Goal: Information Seeking & Learning: Learn about a topic

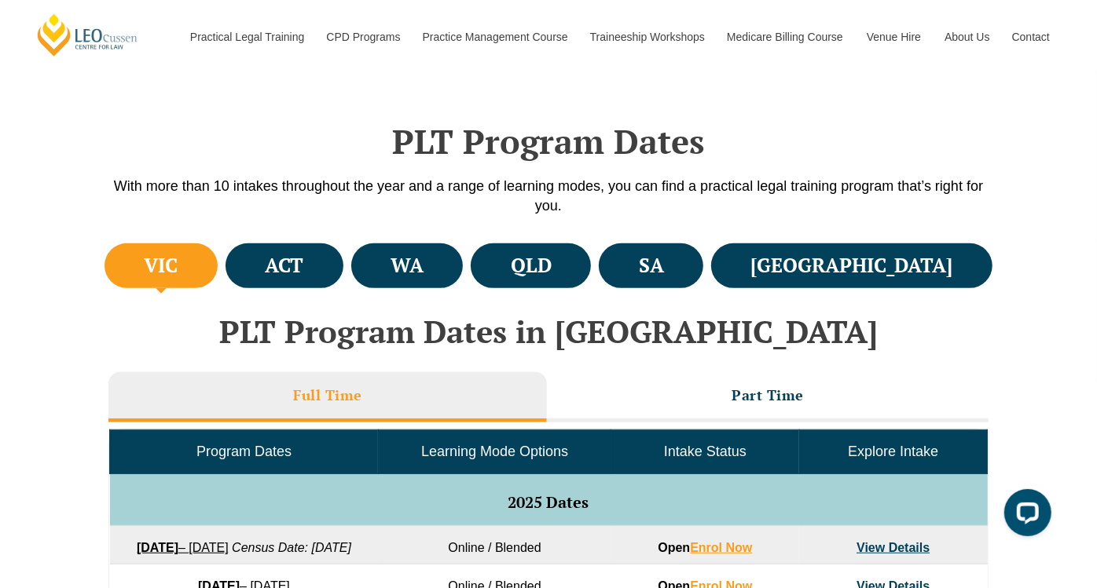
scroll to position [456, 0]
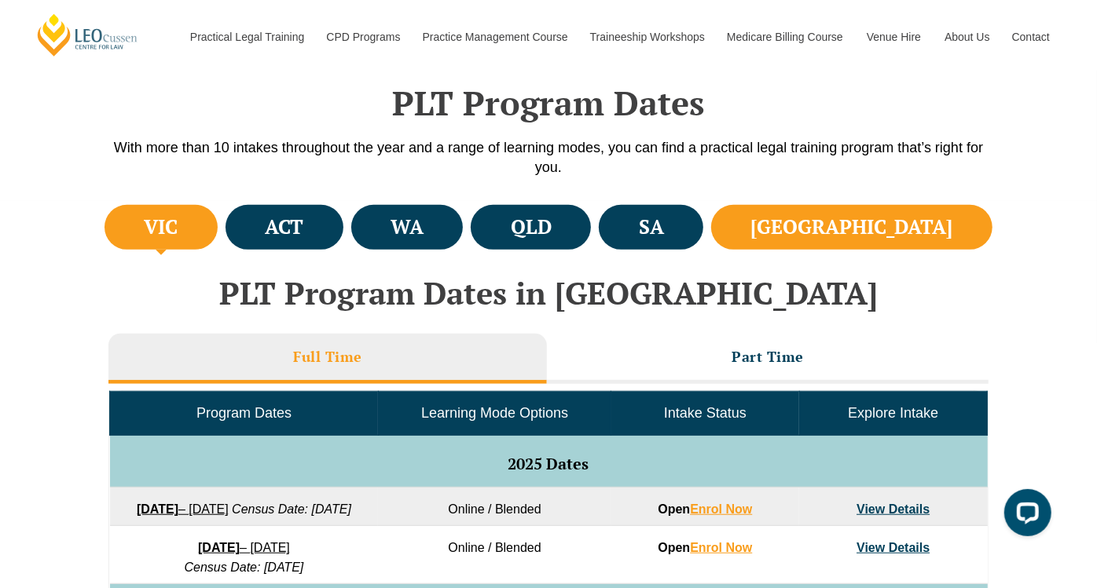
click at [919, 228] on h4 "NSW" at bounding box center [852, 227] width 202 height 26
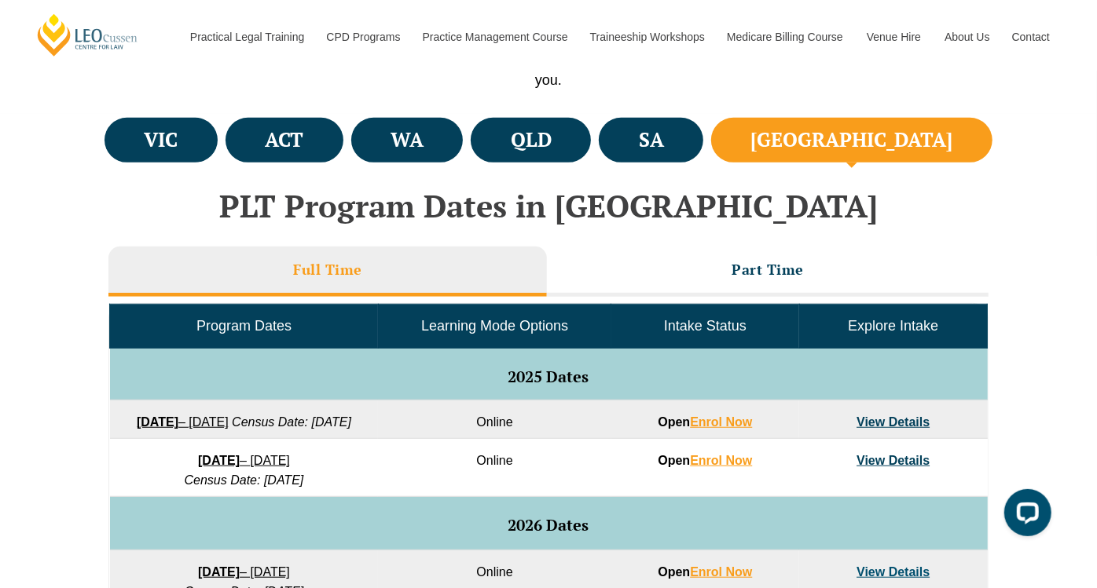
scroll to position [639, 0]
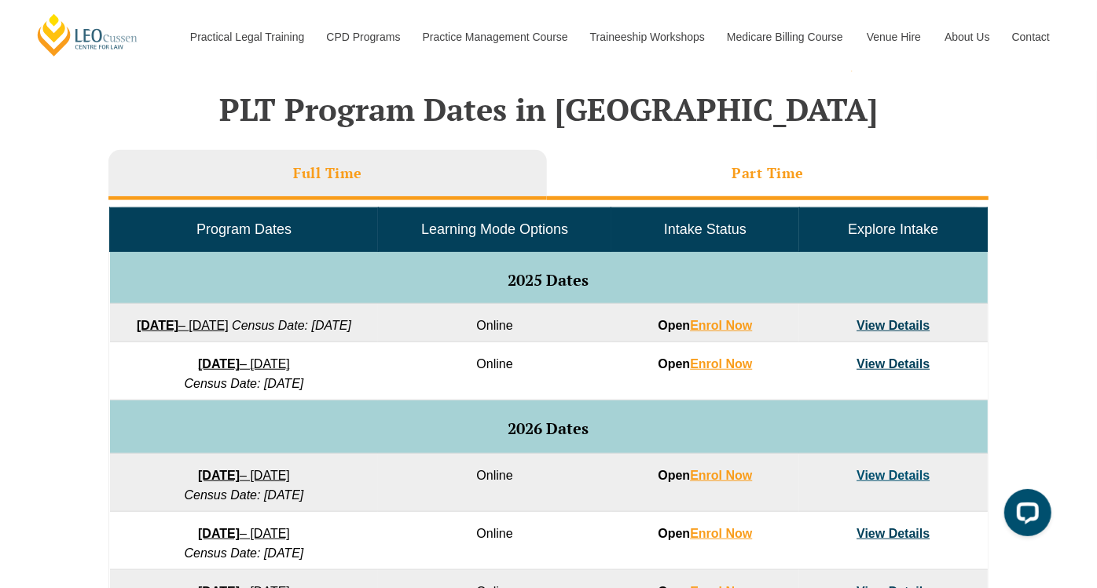
click at [790, 173] on h3 "Part Time" at bounding box center [767, 173] width 72 height 18
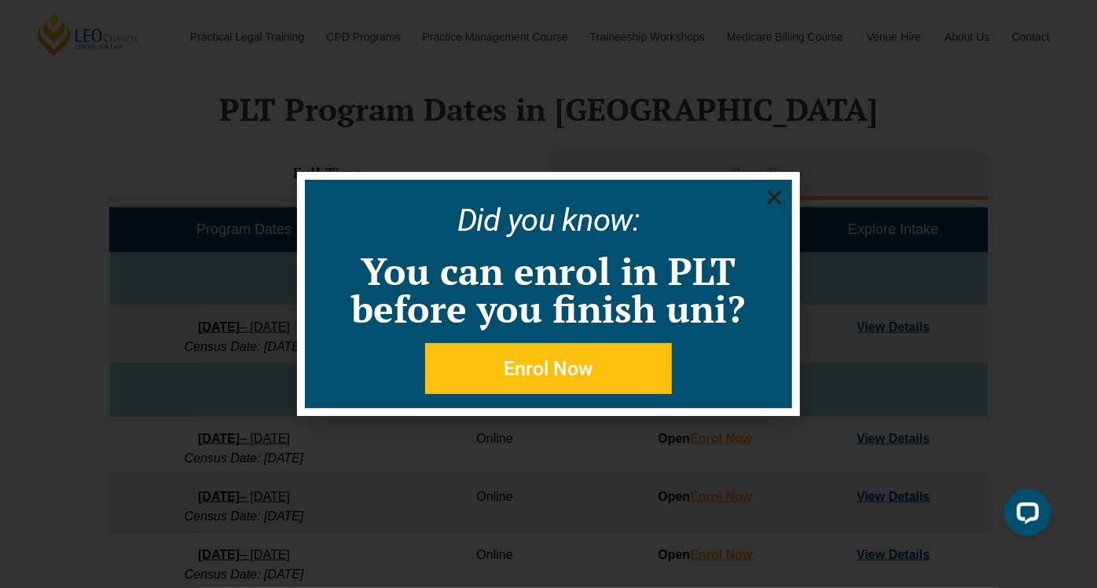
click at [771, 198] on icon "Close" at bounding box center [774, 198] width 20 height 20
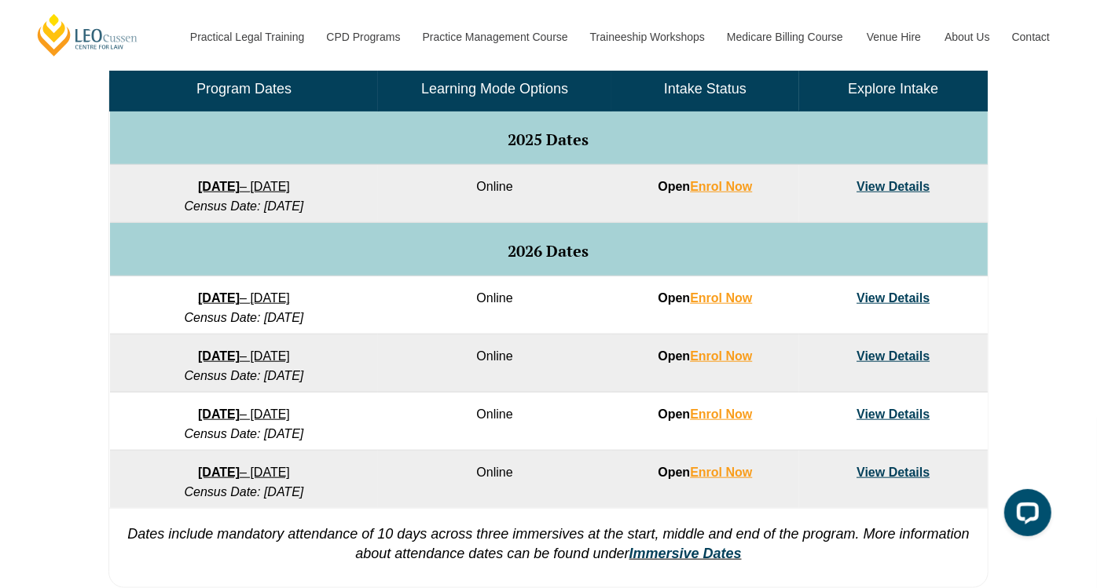
scroll to position [789, 0]
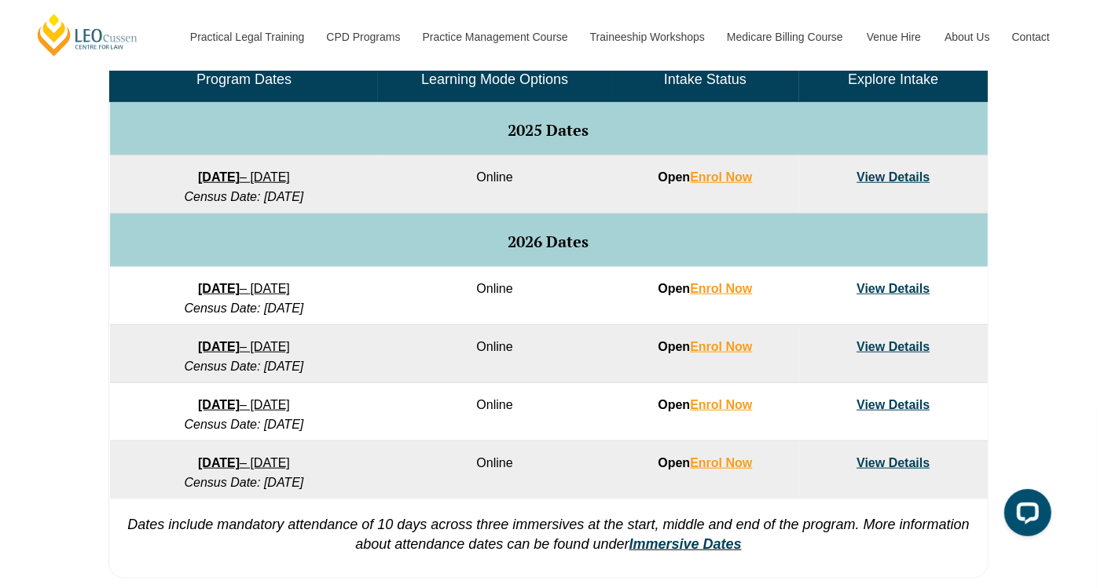
click at [899, 177] on link "View Details" at bounding box center [892, 176] width 73 height 13
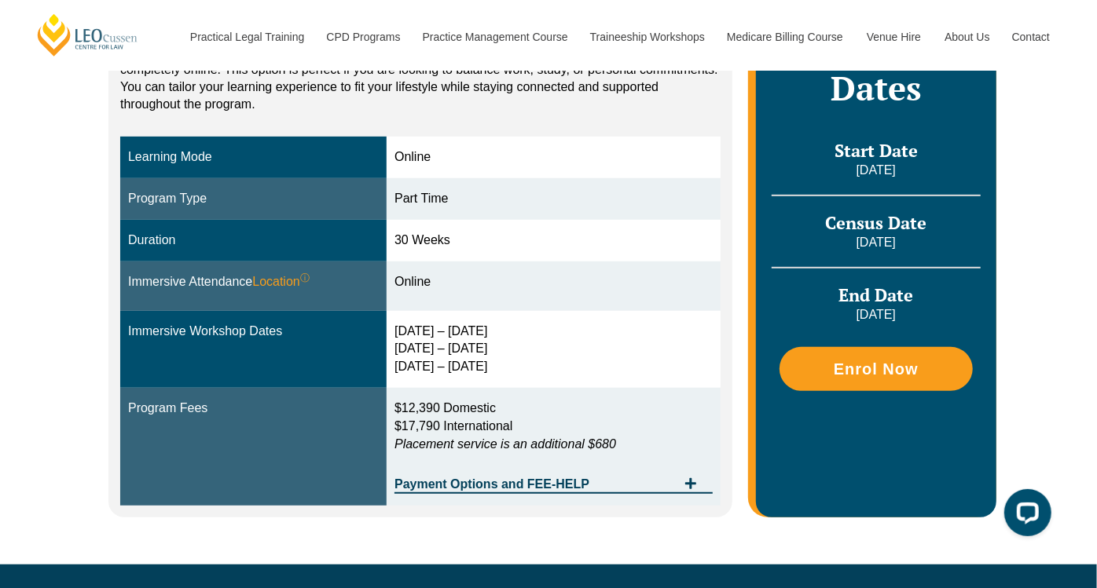
scroll to position [419, 0]
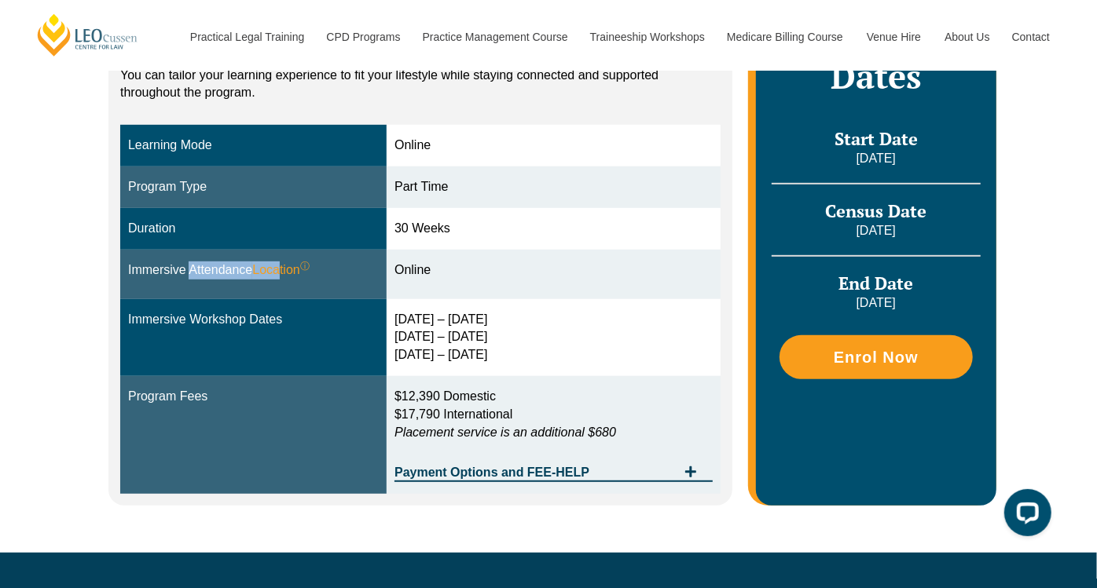
drag, startPoint x: 283, startPoint y: 247, endPoint x: 185, endPoint y: 248, distance: 97.4
click at [185, 262] on div "Immersive Attendance Location ⓘ You will participate in three key ‘Immersives’ …" at bounding box center [253, 271] width 251 height 18
drag, startPoint x: 185, startPoint y: 248, endPoint x: 336, endPoint y: 255, distance: 150.9
click at [336, 262] on div "Immersive Attendance Location ⓘ You will participate in three key ‘Immersives’ …" at bounding box center [253, 271] width 251 height 18
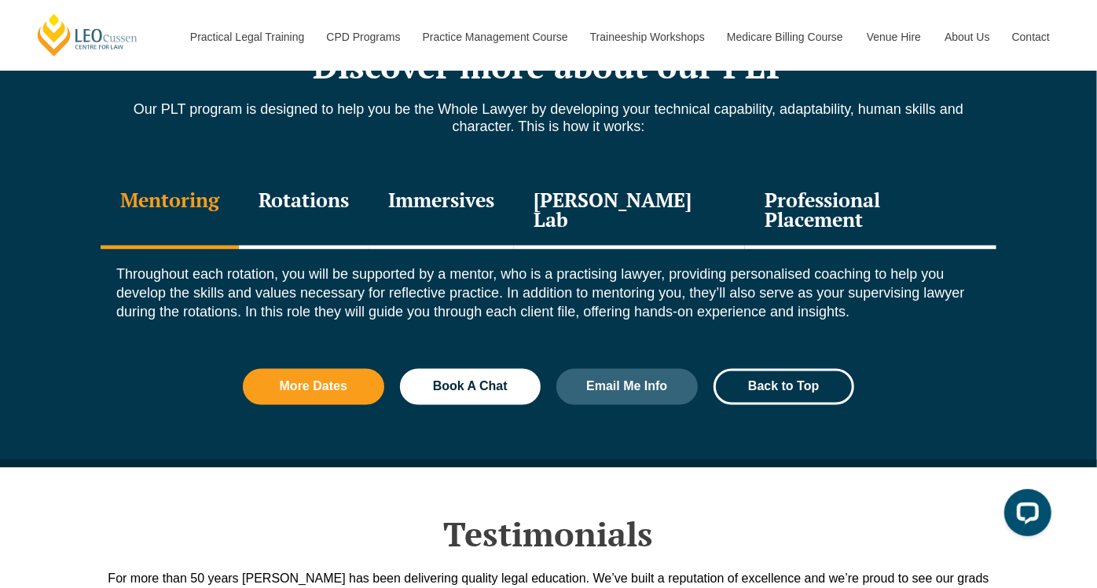
scroll to position [1742, 0]
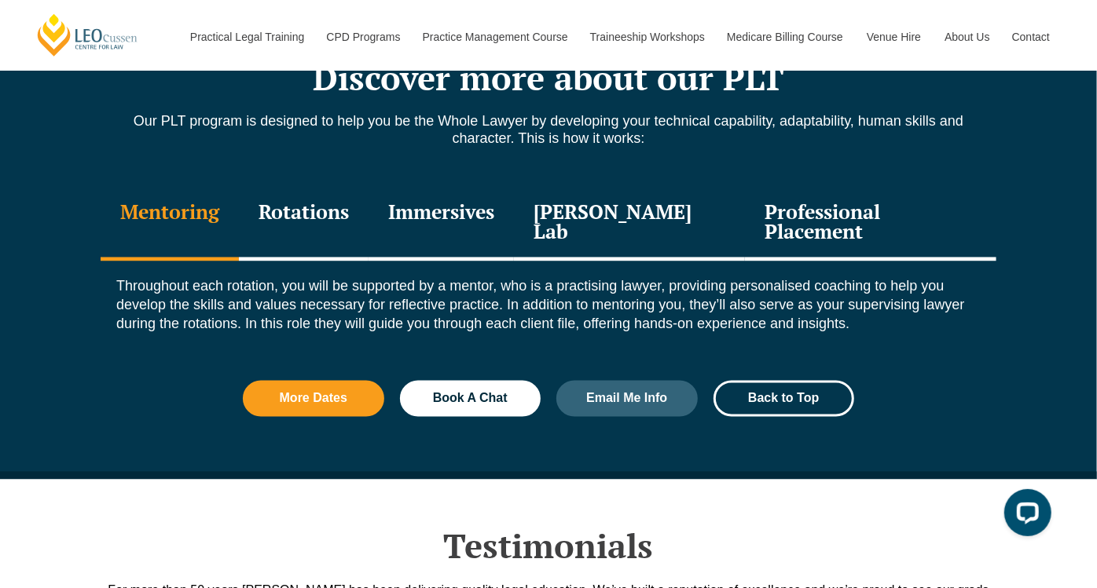
click at [487, 196] on div "Immersives" at bounding box center [440, 224] width 145 height 75
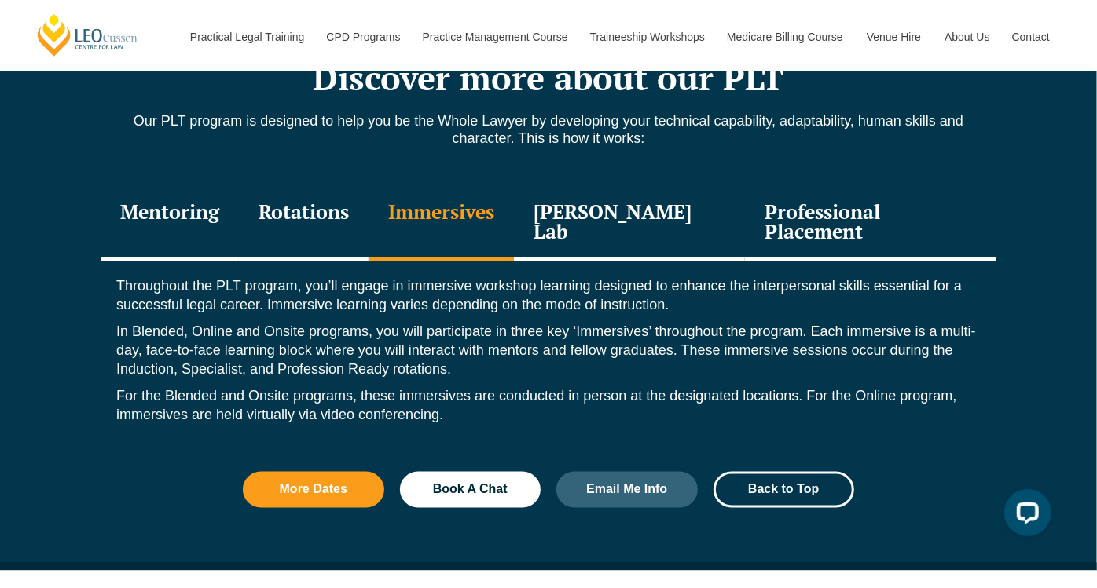
click at [889, 187] on div "Professional Placement" at bounding box center [870, 224] width 251 height 75
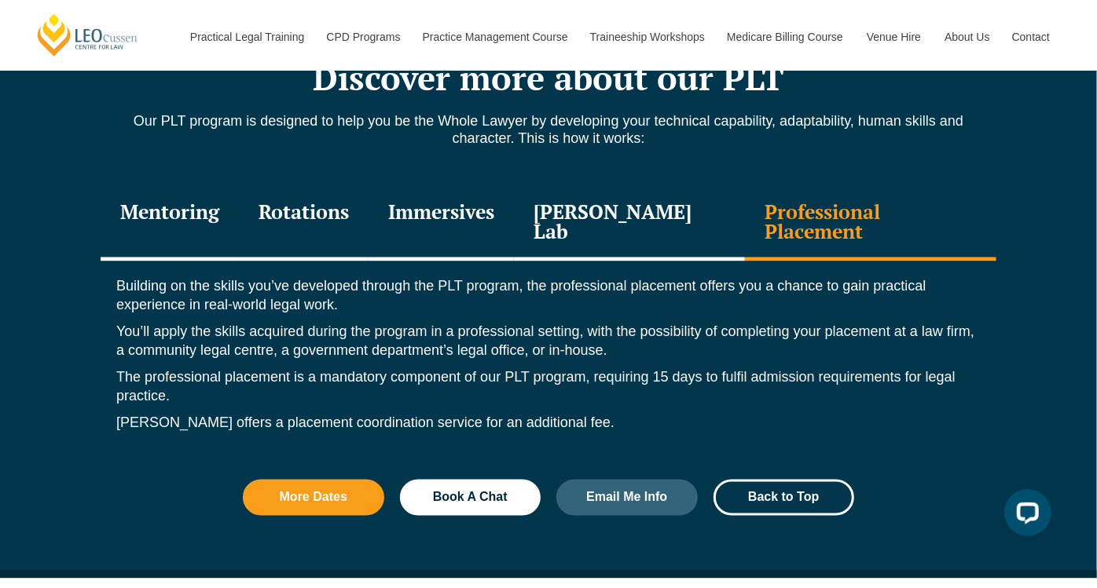
click at [678, 194] on div "Leo Justice Lab" at bounding box center [629, 224] width 231 height 75
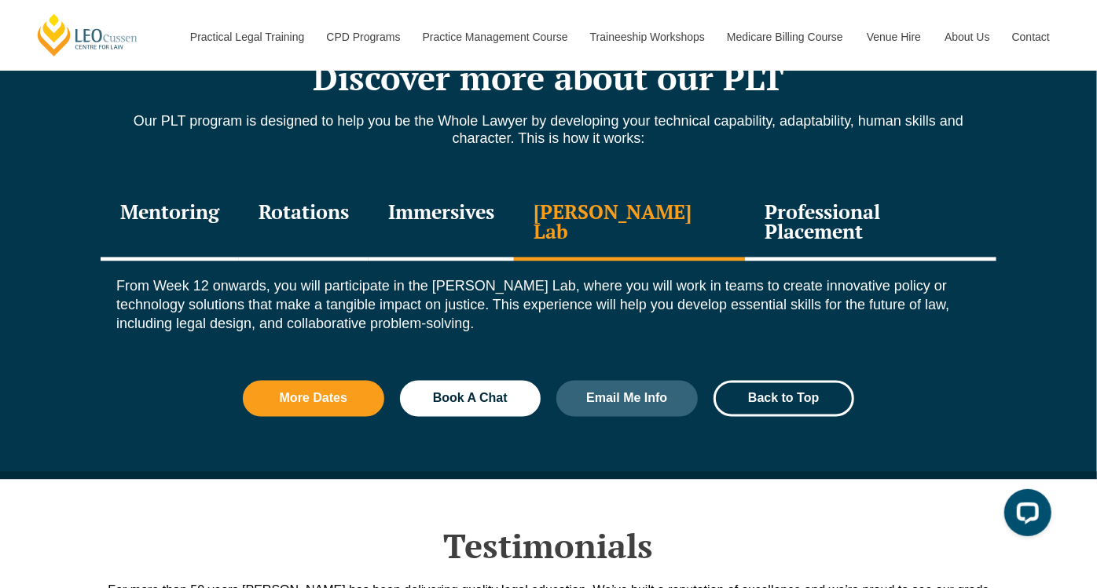
click at [443, 187] on div "Immersives" at bounding box center [440, 224] width 145 height 75
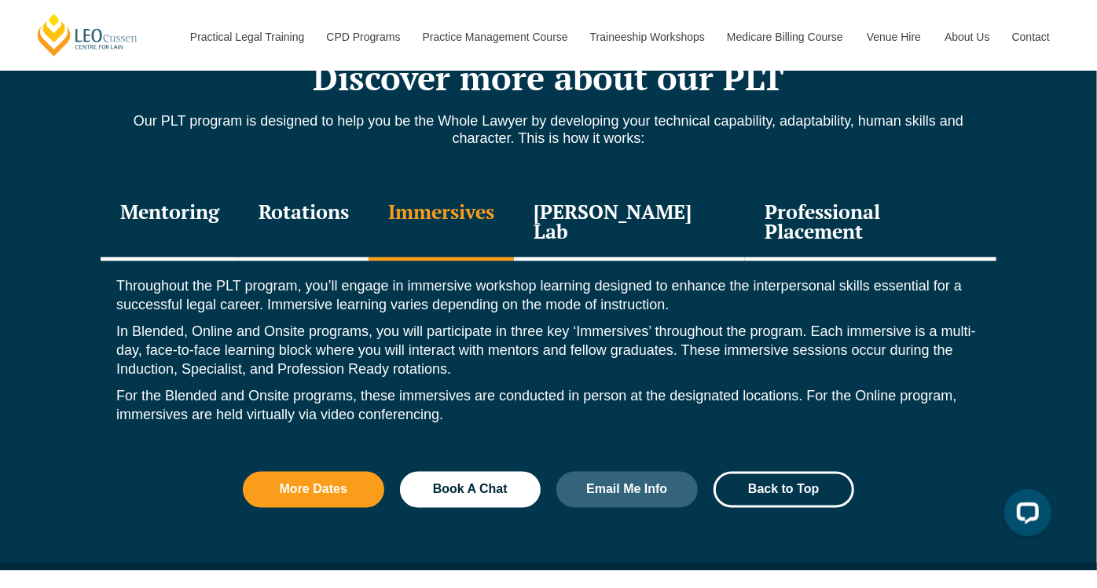
click at [361, 187] on div "Rotations" at bounding box center [304, 224] width 130 height 75
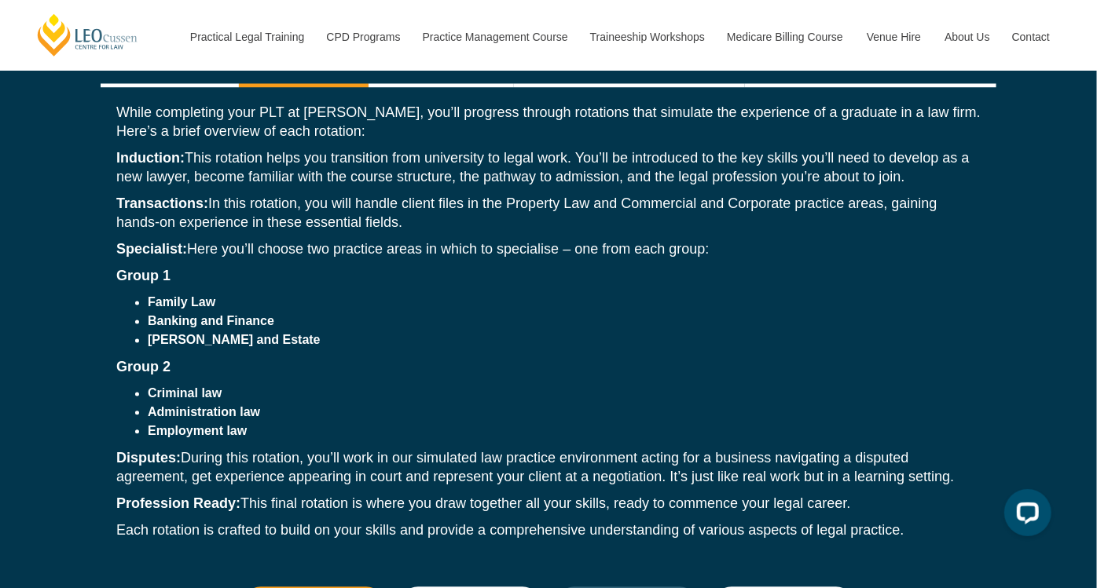
scroll to position [2004, 0]
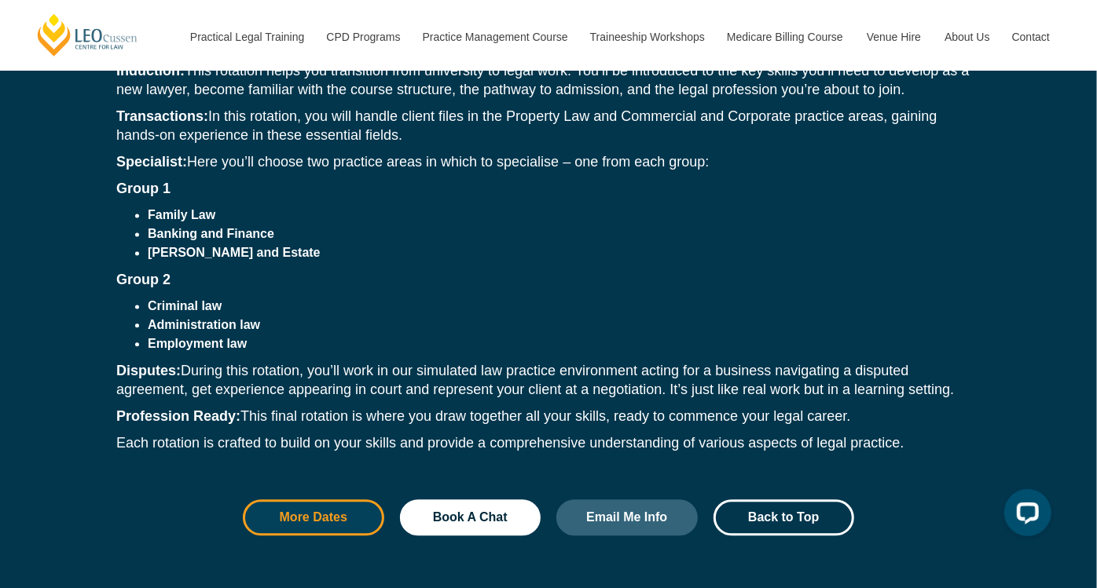
click at [357, 511] on span "More Dates" at bounding box center [313, 517] width 99 height 13
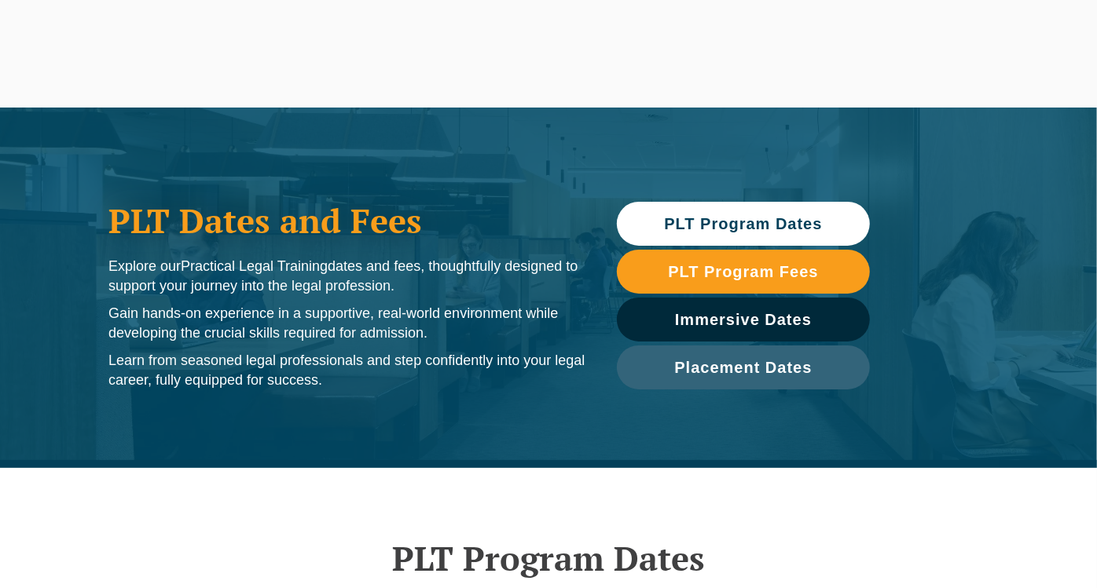
click at [788, 225] on span "PLT Program Dates" at bounding box center [743, 224] width 158 height 16
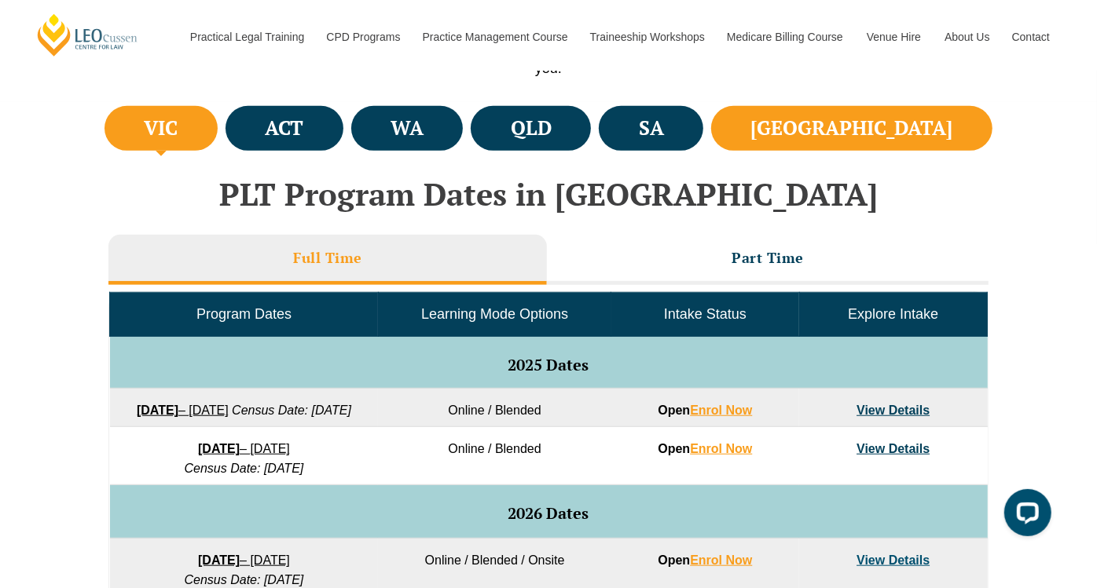
click at [932, 127] on h4 "NSW" at bounding box center [852, 128] width 202 height 26
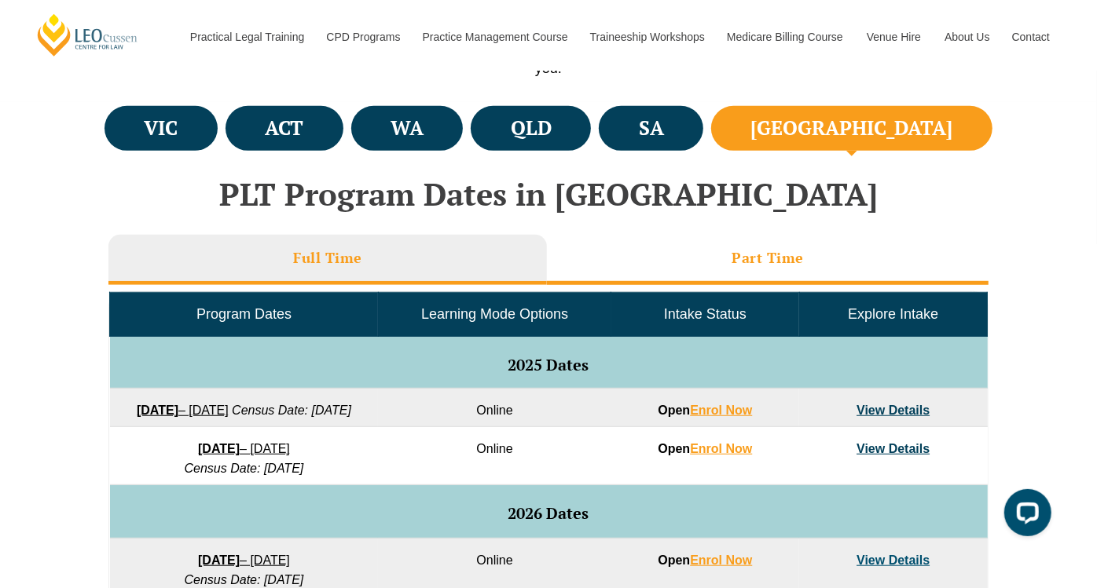
drag, startPoint x: 776, startPoint y: 255, endPoint x: 784, endPoint y: 258, distance: 8.5
click at [776, 255] on h3 "Part Time" at bounding box center [767, 258] width 72 height 18
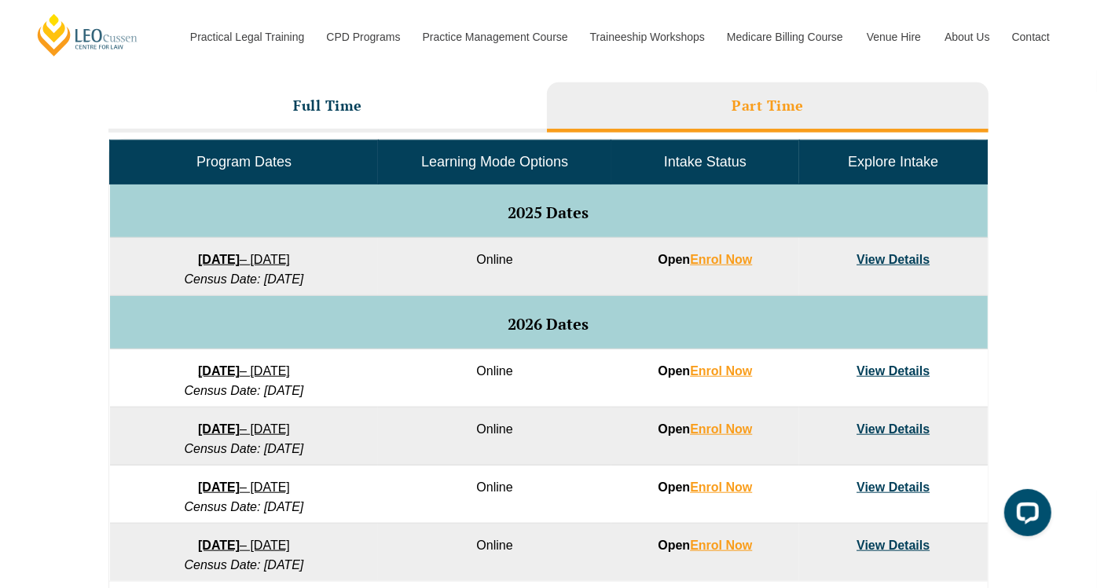
scroll to position [729, 0]
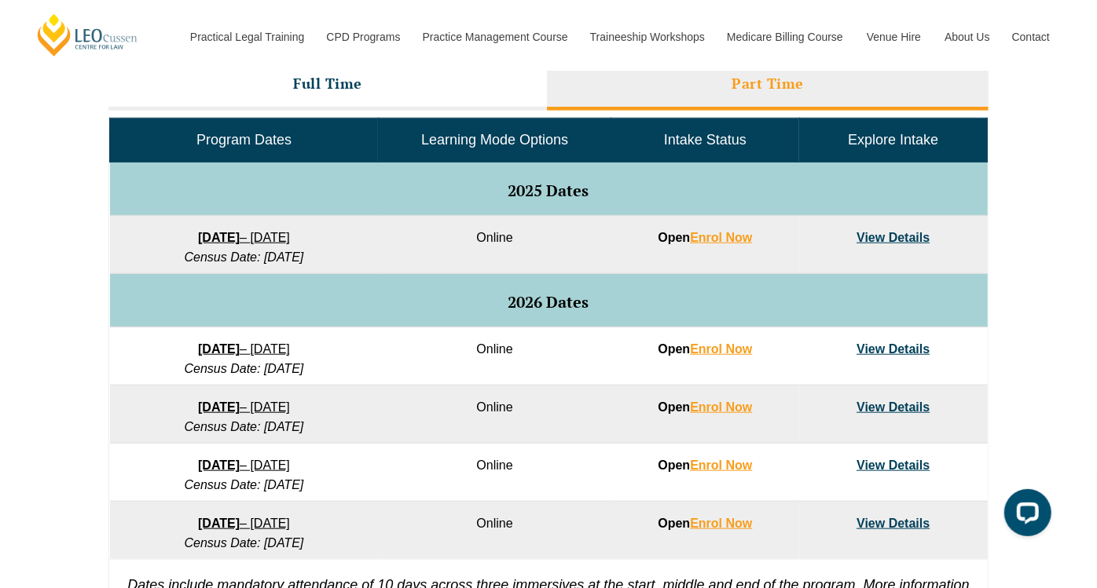
click at [908, 347] on link "View Details" at bounding box center [892, 348] width 73 height 13
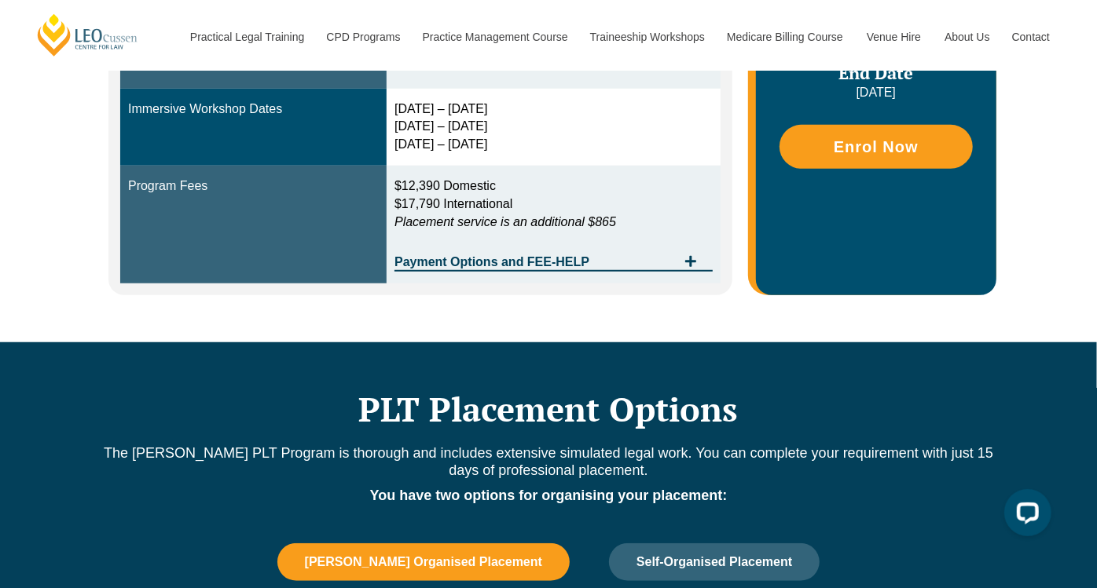
scroll to position [960, 0]
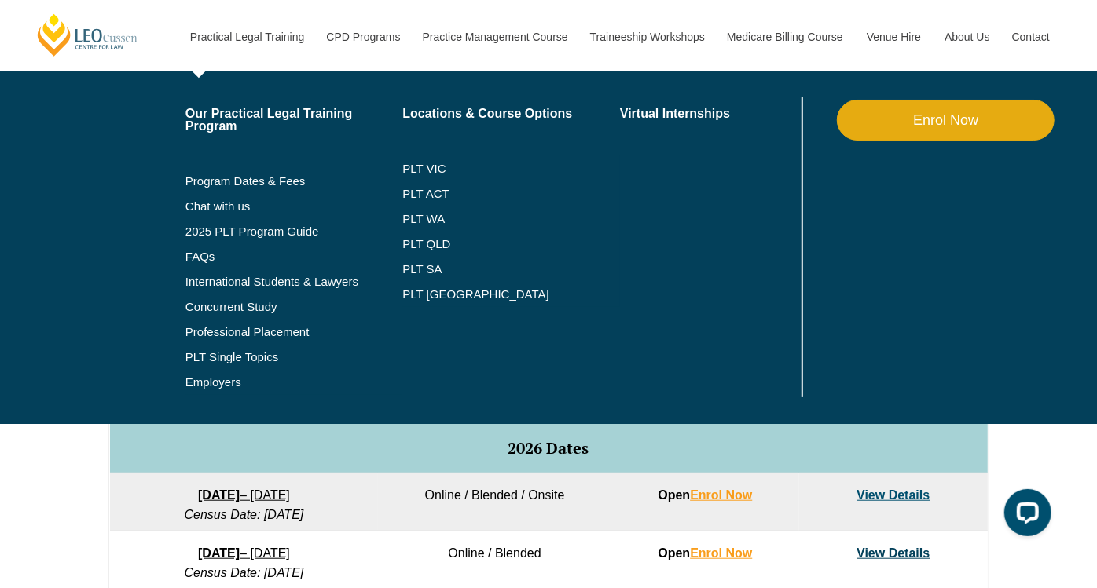
scroll to position [900, 0]
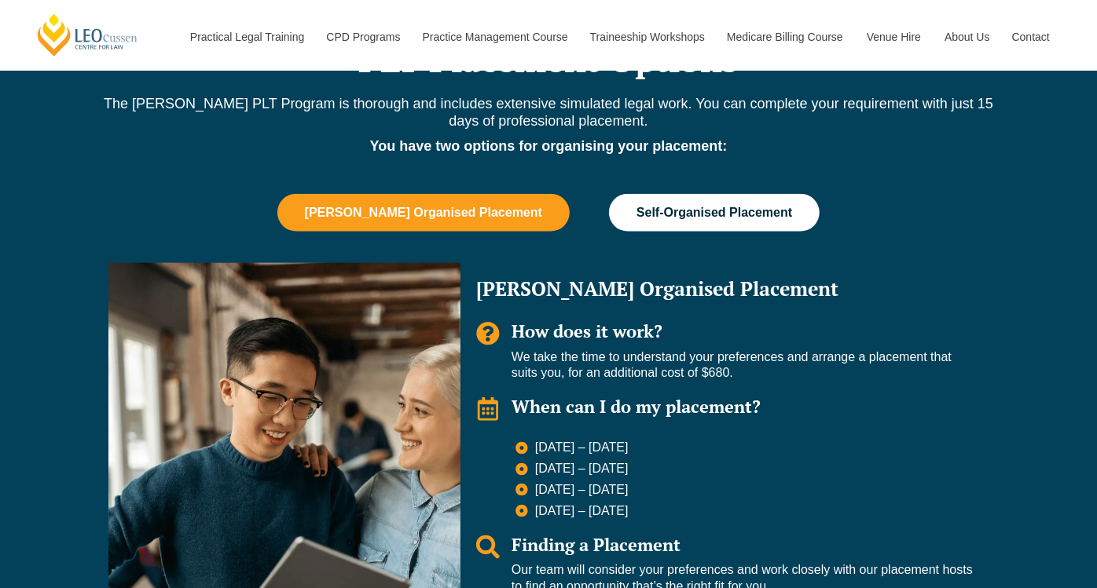
click at [711, 209] on span "Self-Organised Placement" at bounding box center [714, 213] width 156 height 14
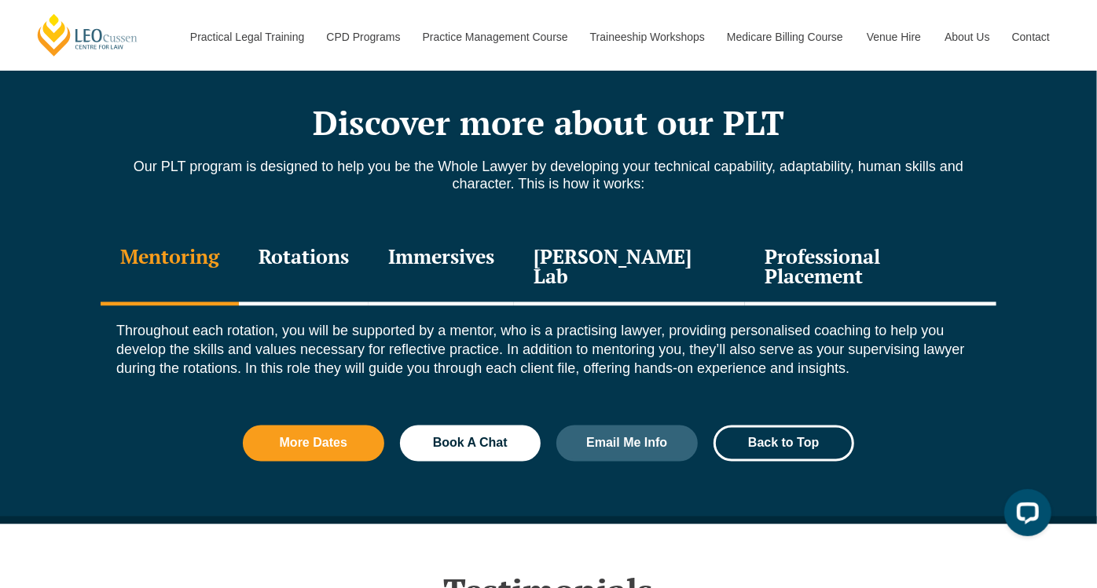
scroll to position [1658, 0]
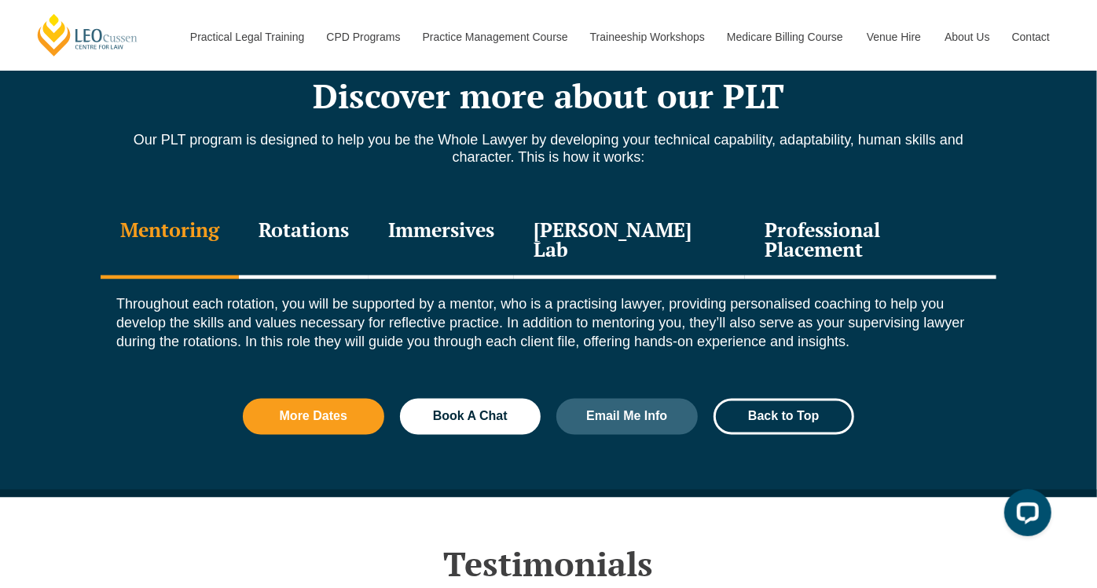
click at [981, 230] on div "Mentoring Rotations Immersives Leo Justice Lab Professional Placement" at bounding box center [548, 242] width 895 height 75
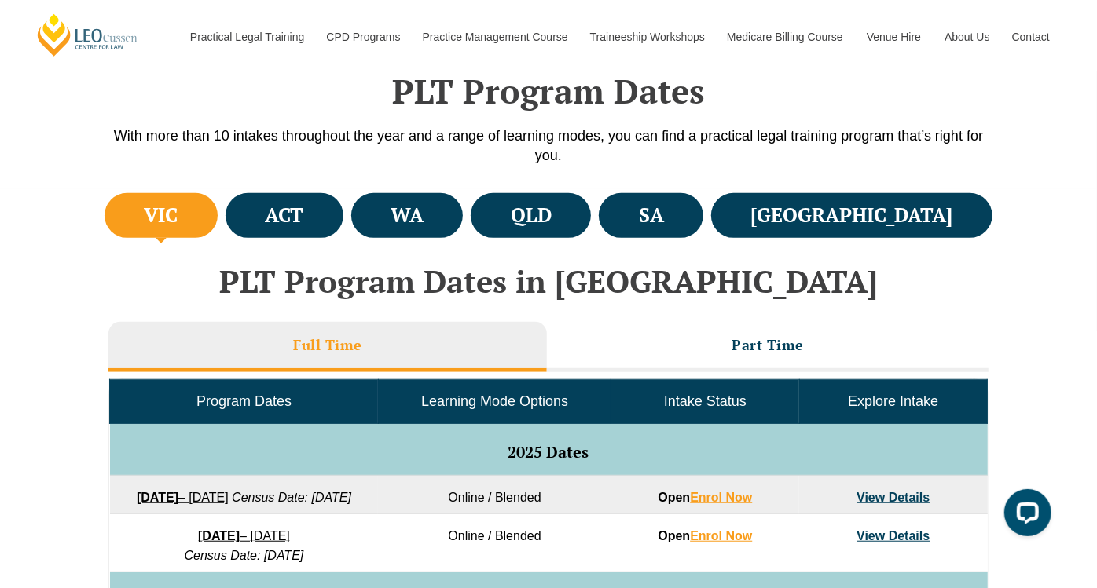
scroll to position [602, 0]
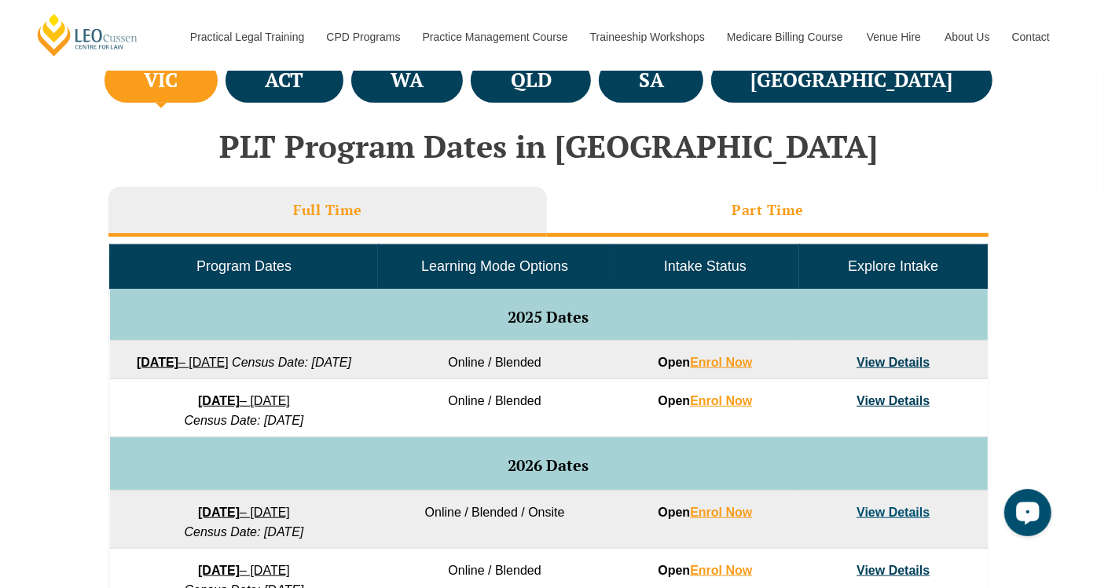
click at [794, 201] on h3 "Part Time" at bounding box center [767, 210] width 72 height 18
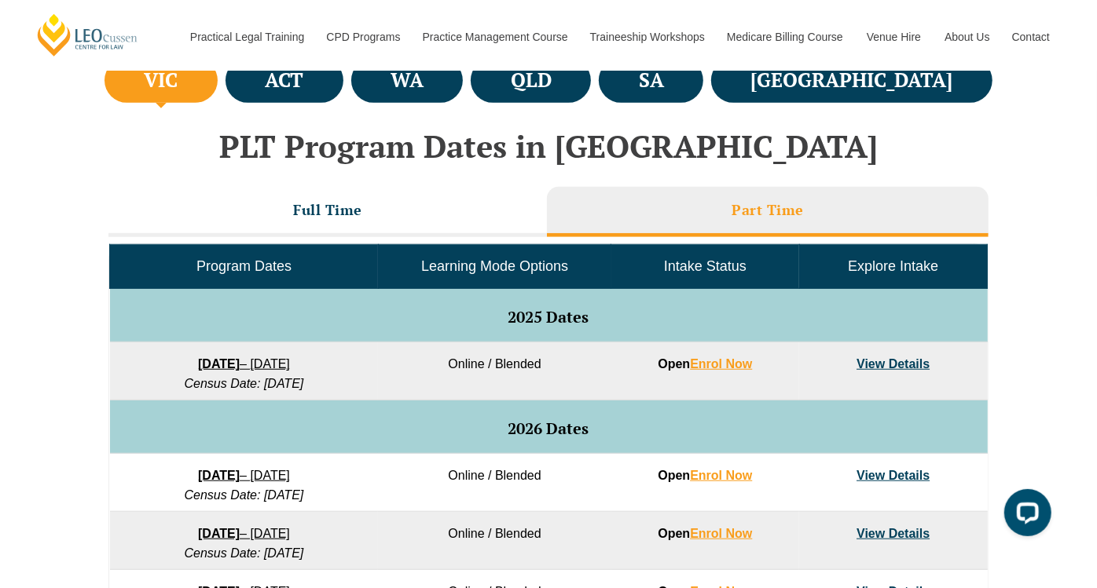
click at [915, 359] on link "View Details" at bounding box center [892, 363] width 73 height 13
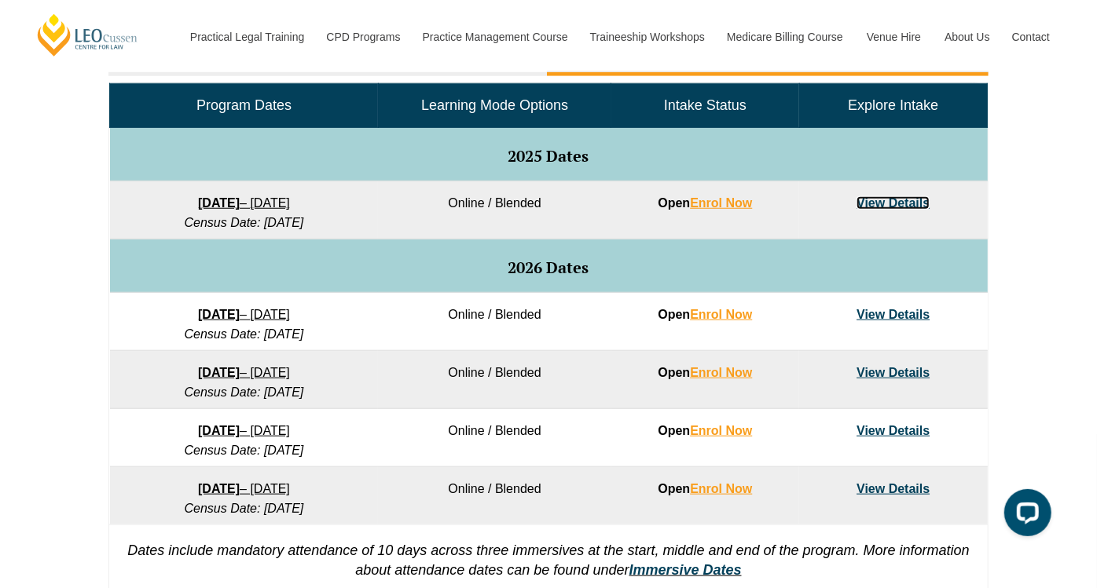
scroll to position [777, 0]
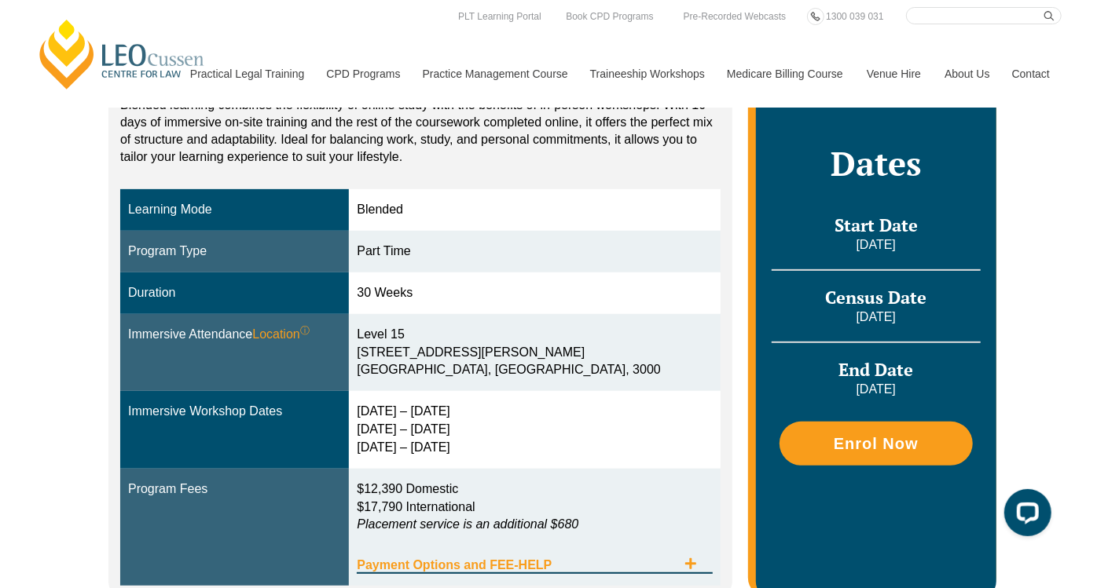
scroll to position [436, 0]
